Goal: Task Accomplishment & Management: Manage account settings

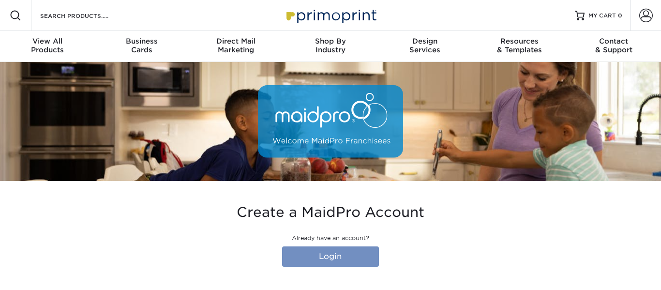
type input "[EMAIL_ADDRESS][DOMAIN_NAME]"
click at [325, 258] on link "Login" at bounding box center [330, 256] width 97 height 20
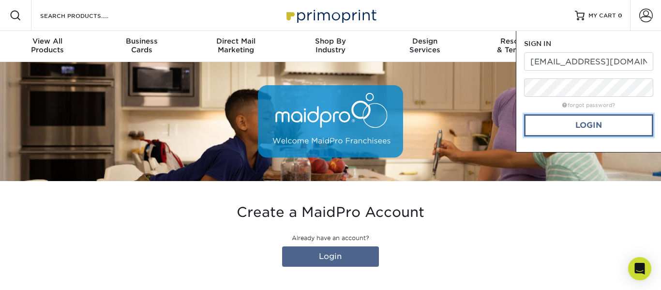
click at [576, 127] on link "Login" at bounding box center [588, 125] width 129 height 22
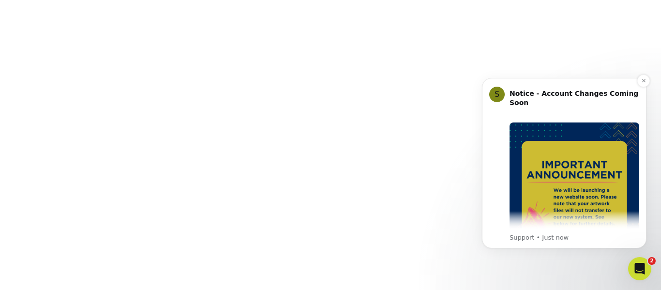
scroll to position [181, 0]
click at [641, 82] on icon "Dismiss notification" at bounding box center [643, 80] width 5 height 5
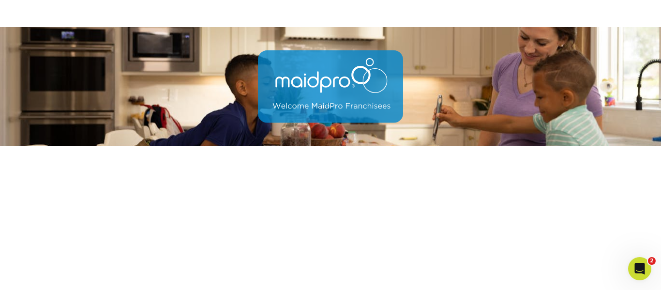
scroll to position [0, 0]
